Goal: Task Accomplishment & Management: Complete application form

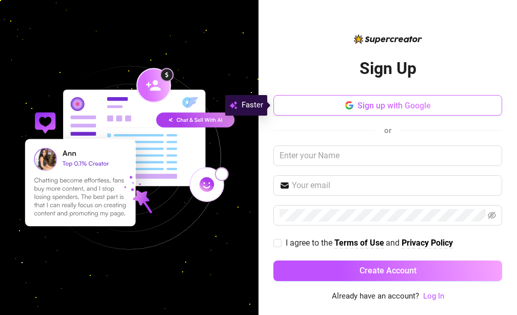
click at [403, 99] on button "Sign up with Google" at bounding box center [388, 105] width 229 height 21
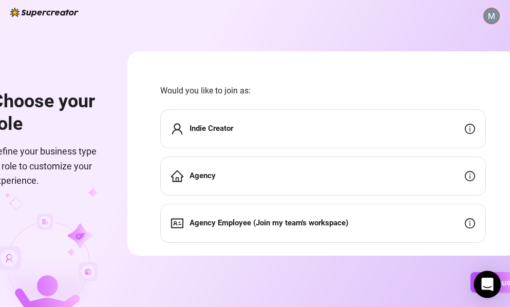
click at [486, 284] on icon "Open Intercom Messenger" at bounding box center [487, 284] width 12 height 13
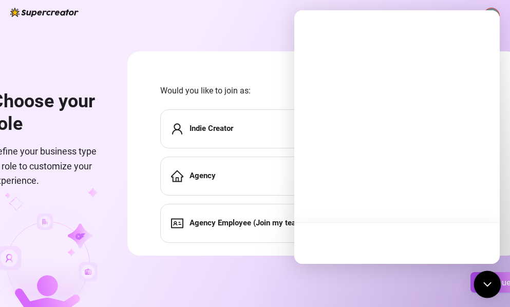
click at [486, 284] on div "Open Intercom Messenger" at bounding box center [487, 284] width 27 height 27
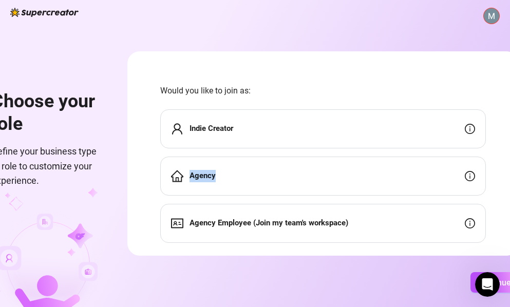
drag, startPoint x: 245, startPoint y: 157, endPoint x: 242, endPoint y: 151, distance: 6.7
click at [242, 151] on div "Indie Creator Agency Agency Employee (Join my team's workspace)" at bounding box center [322, 175] width 325 height 133
drag, startPoint x: 221, startPoint y: 125, endPoint x: 221, endPoint y: 119, distance: 5.7
click at [221, 119] on div "Indie Creator" at bounding box center [322, 128] width 325 height 39
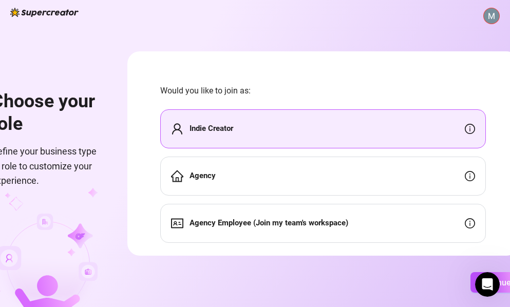
click at [221, 119] on div "Indie Creator" at bounding box center [322, 128] width 325 height 39
click at [282, 122] on div "Indie Creator" at bounding box center [322, 128] width 325 height 39
click at [284, 120] on div "Indie Creator" at bounding box center [322, 128] width 325 height 39
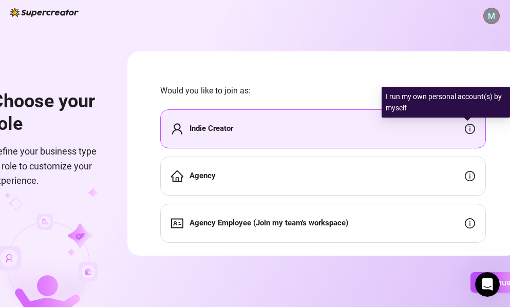
click at [465, 125] on icon "info-circle" at bounding box center [470, 129] width 10 height 10
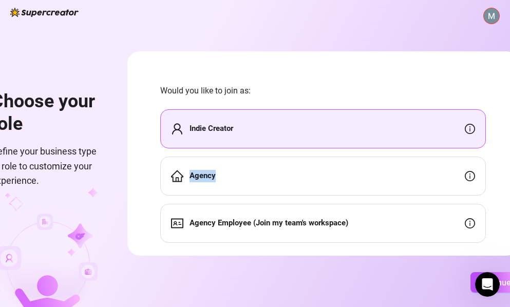
click at [209, 176] on strong "Agency" at bounding box center [202, 175] width 26 height 9
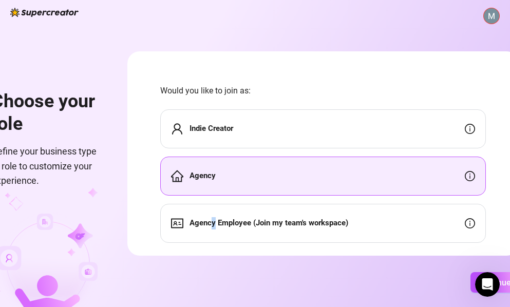
click at [217, 216] on div "Agency Employee (Join my team's workspace)" at bounding box center [322, 223] width 325 height 39
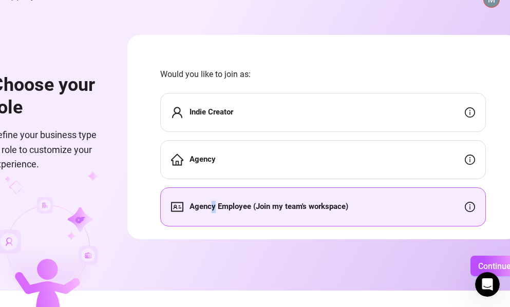
scroll to position [26, 0]
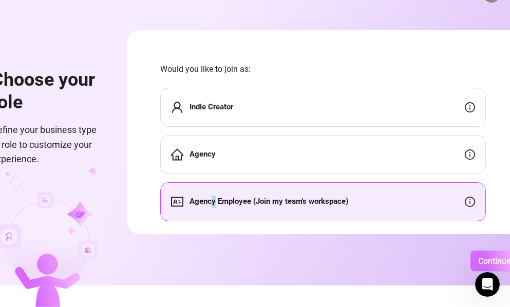
click at [487, 264] on span "Continue" at bounding box center [494, 261] width 33 height 10
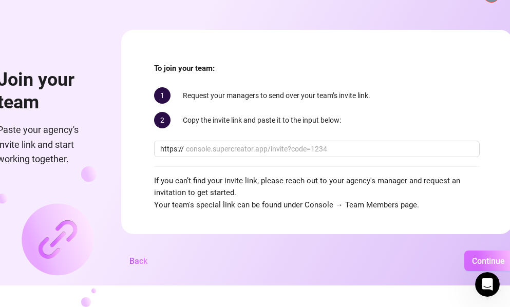
click at [483, 264] on span "Continue" at bounding box center [488, 261] width 33 height 10
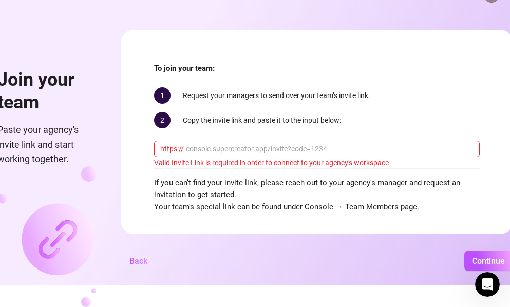
click at [204, 120] on div "2 Copy the invite link and paste it to the input below:" at bounding box center [316, 120] width 325 height 16
click at [199, 143] on input "text" at bounding box center [329, 148] width 287 height 11
type input "cdashley"
click at [476, 264] on span "Continue" at bounding box center [488, 261] width 33 height 10
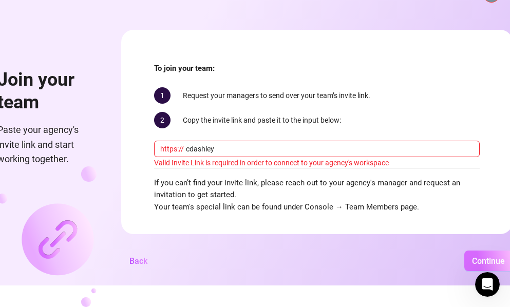
click at [476, 264] on span "Continue" at bounding box center [488, 261] width 33 height 10
click at [474, 244] on div "Join your team Paste your agency's invite link and start working together. To j…" at bounding box center [255, 131] width 510 height 307
click at [479, 257] on button "Continue" at bounding box center [488, 261] width 48 height 21
drag, startPoint x: 479, startPoint y: 257, endPoint x: 491, endPoint y: 248, distance: 15.0
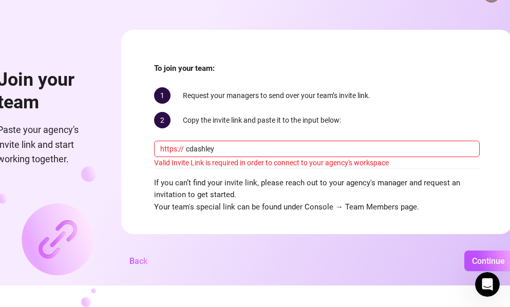
click at [491, 248] on div "Join your team Paste your agency's invite link and start working together. To j…" at bounding box center [255, 131] width 510 height 307
click at [145, 268] on button "Back" at bounding box center [138, 261] width 34 height 21
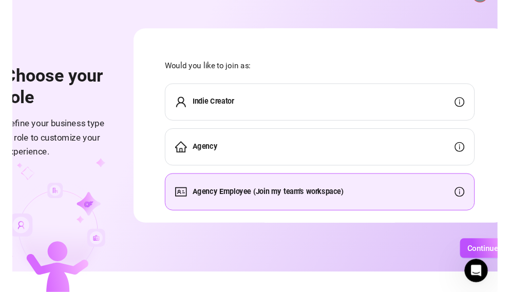
scroll to position [14, 0]
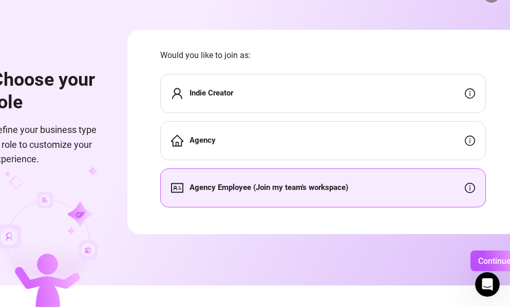
click at [145, 268] on div "Continue" at bounding box center [322, 261] width 391 height 21
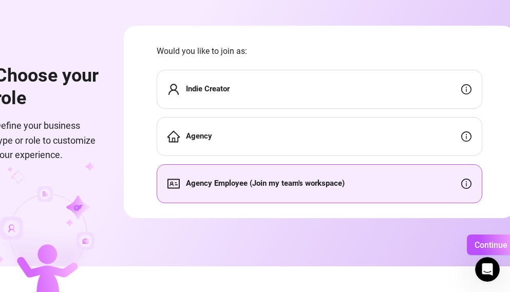
click at [269, 91] on div "Indie Creator" at bounding box center [319, 89] width 325 height 39
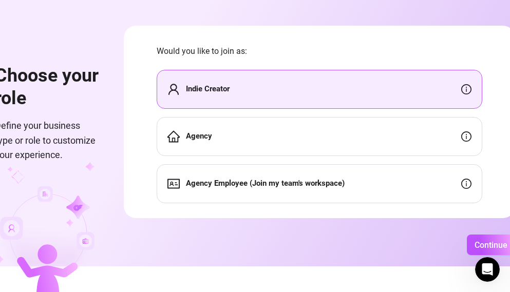
click at [254, 79] on div "Indie Creator" at bounding box center [319, 89] width 325 height 39
click at [255, 77] on div "Indie Creator" at bounding box center [319, 89] width 325 height 39
click at [490, 245] on button "Continue" at bounding box center [491, 245] width 48 height 21
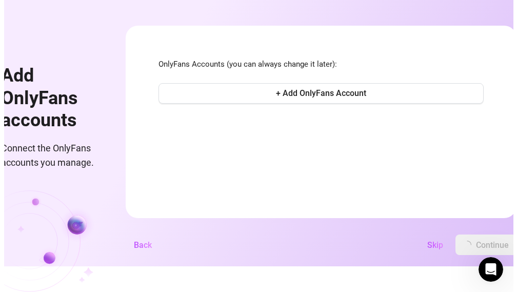
scroll to position [0, 0]
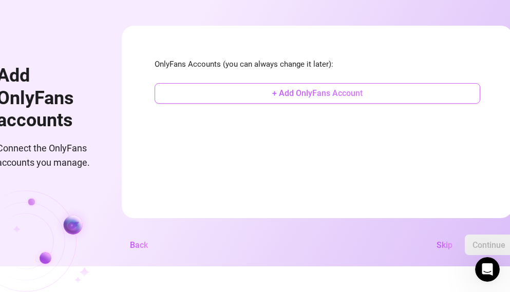
click at [300, 95] on span "+ Add OnlyFans Account" at bounding box center [317, 93] width 90 height 10
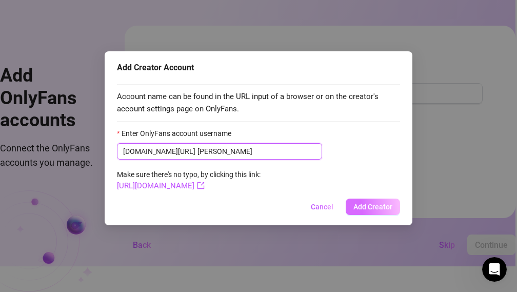
type input "ashley"
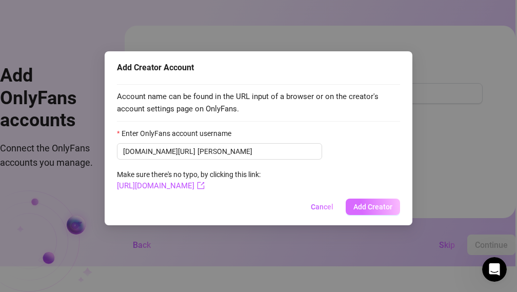
click at [359, 205] on span "Add Creator" at bounding box center [373, 207] width 39 height 8
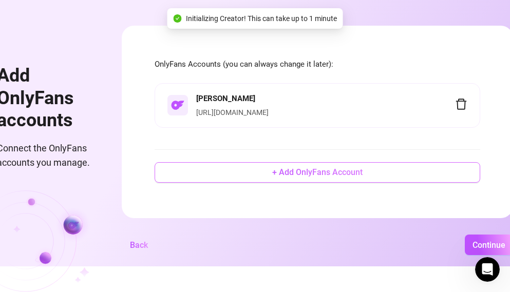
click at [315, 183] on button "+ Add OnlyFans Account" at bounding box center [317, 172] width 325 height 21
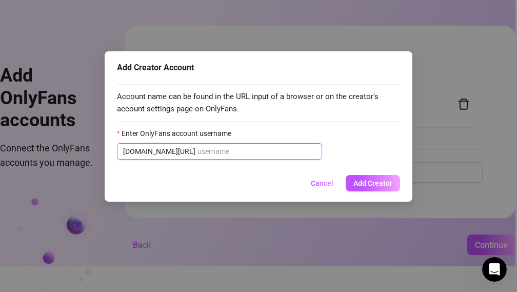
click at [198, 153] on input "Enter OnlyFans account username" at bounding box center [257, 151] width 119 height 11
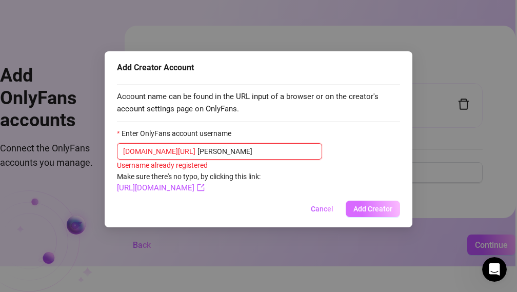
type input "ashley"
click at [346, 210] on button "Add Creator" at bounding box center [373, 209] width 54 height 16
click at [371, 211] on span "Add Creator" at bounding box center [373, 209] width 39 height 8
click at [371, 210] on span "Add Creator" at bounding box center [373, 209] width 39 height 8
click at [371, 209] on span "Add Creator" at bounding box center [373, 209] width 39 height 8
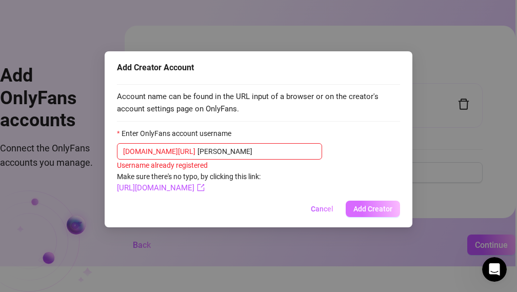
click at [372, 208] on span "Add Creator" at bounding box center [373, 209] width 39 height 8
click at [375, 206] on span "Add Creator" at bounding box center [373, 209] width 39 height 8
drag, startPoint x: 375, startPoint y: 206, endPoint x: 375, endPoint y: 211, distance: 5.2
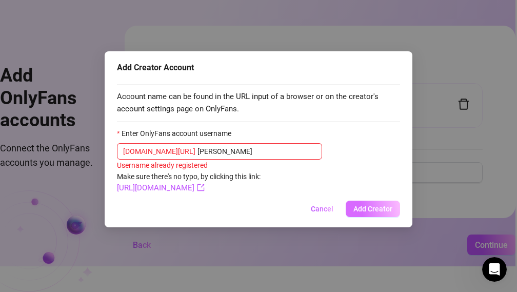
click at [375, 211] on span "Add Creator" at bounding box center [373, 209] width 39 height 8
click at [199, 188] on link "https://onlyfans.com/ashley" at bounding box center [161, 187] width 88 height 9
